Goal: Transaction & Acquisition: Subscribe to service/newsletter

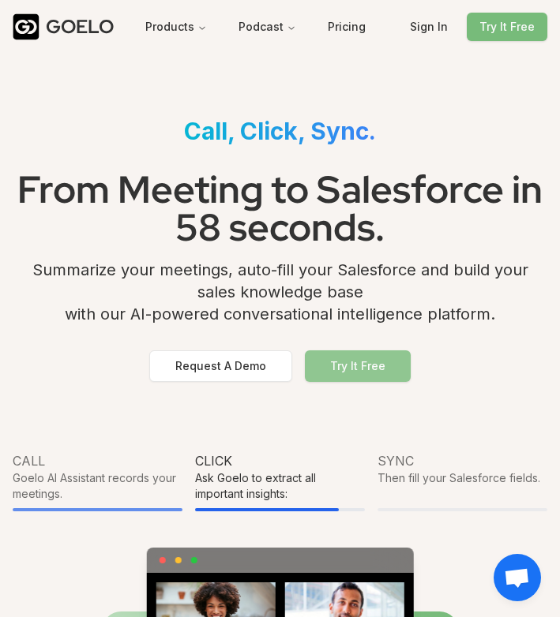
click at [360, 354] on button "Try It Free" at bounding box center [358, 366] width 106 height 32
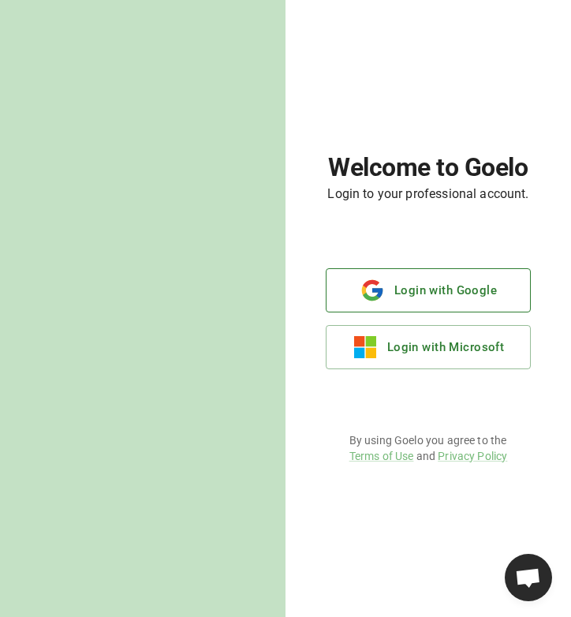
click at [414, 289] on button "Login with Google" at bounding box center [428, 290] width 205 height 44
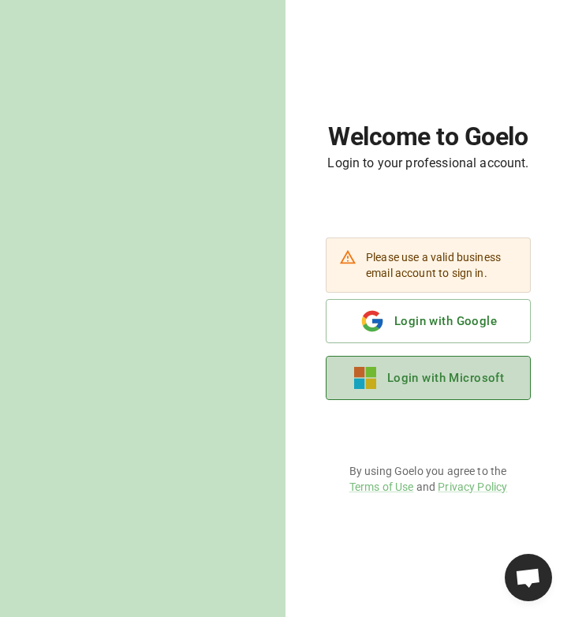
click at [443, 373] on button "Login with Microsoft" at bounding box center [428, 378] width 205 height 44
